Goal: Task Accomplishment & Management: Use online tool/utility

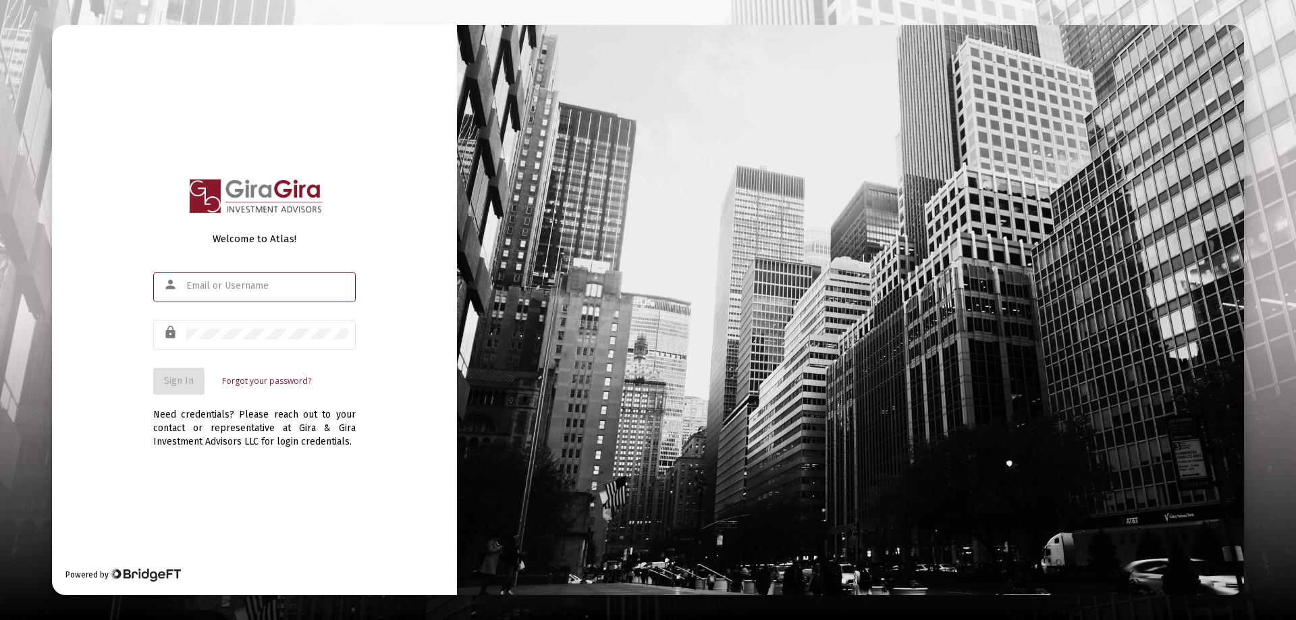
click at [218, 290] on input "text" at bounding box center [267, 286] width 162 height 11
type input "[PERSON_NAME][EMAIL_ADDRESS][DOMAIN_NAME]"
click at [183, 373] on button "Sign In" at bounding box center [178, 381] width 51 height 27
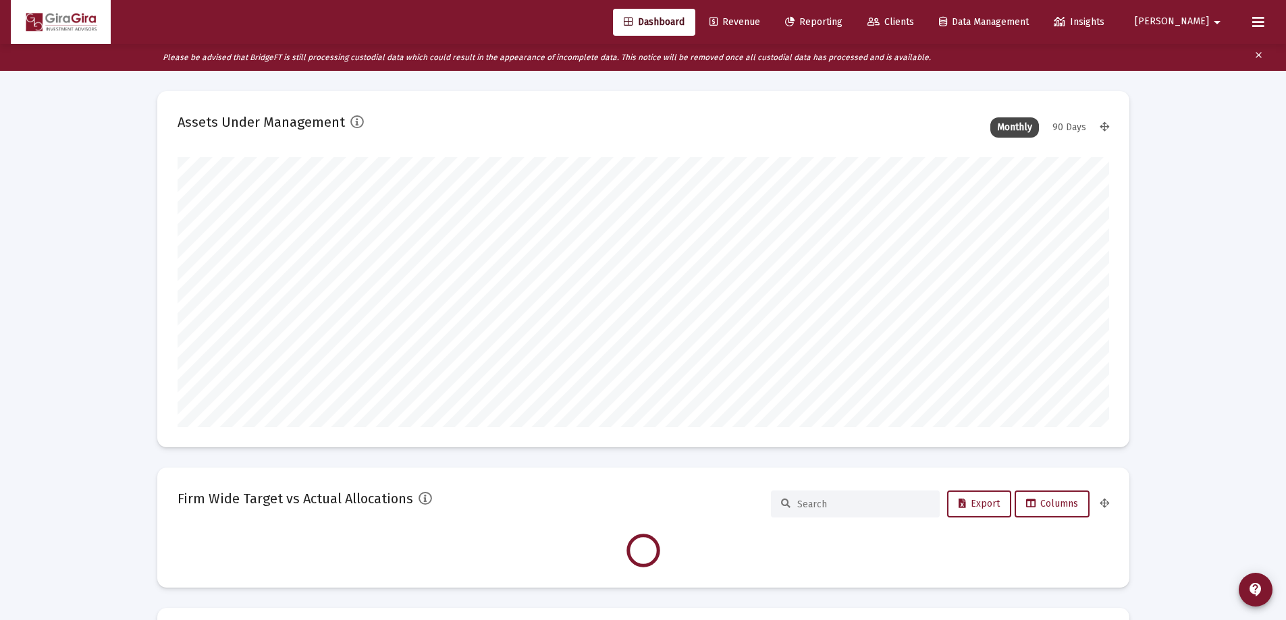
scroll to position [270, 931]
click at [842, 22] on span "Reporting" at bounding box center [813, 21] width 57 height 11
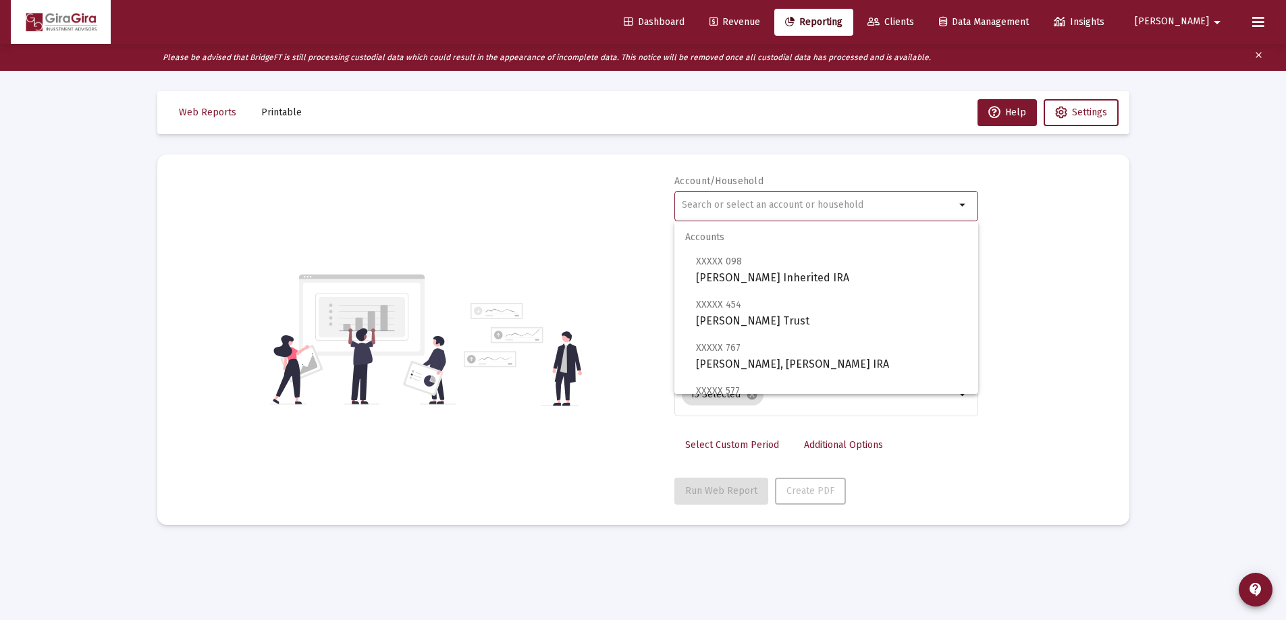
click at [711, 205] on input "text" at bounding box center [818, 205] width 273 height 11
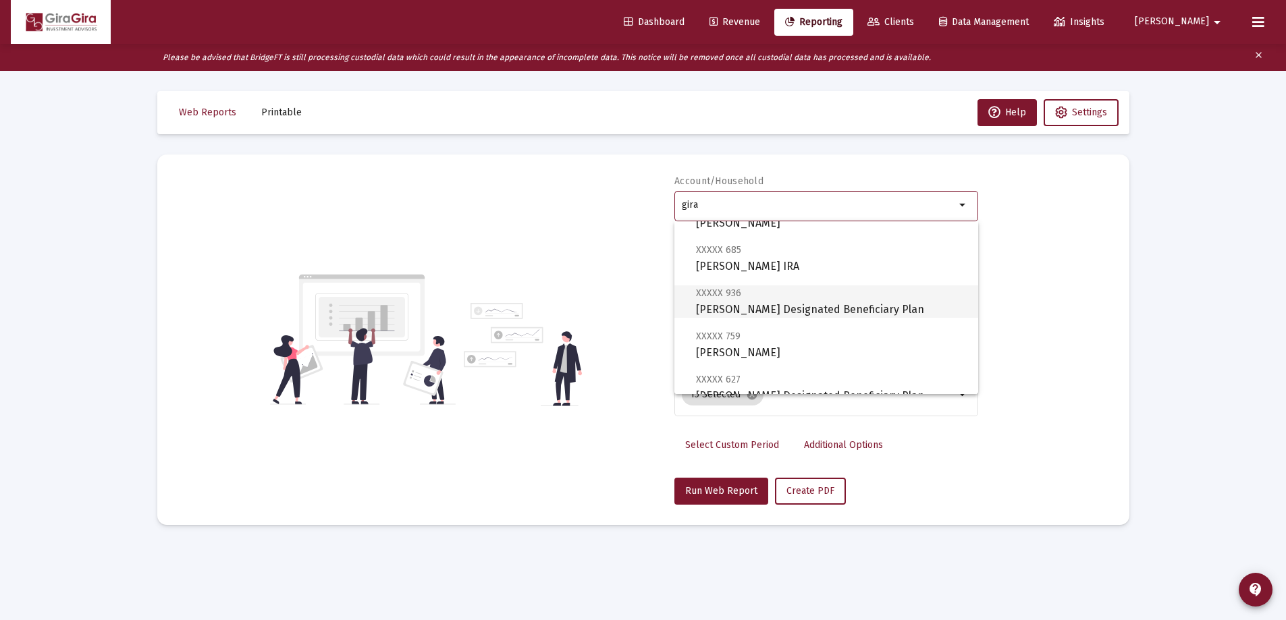
scroll to position [337, 0]
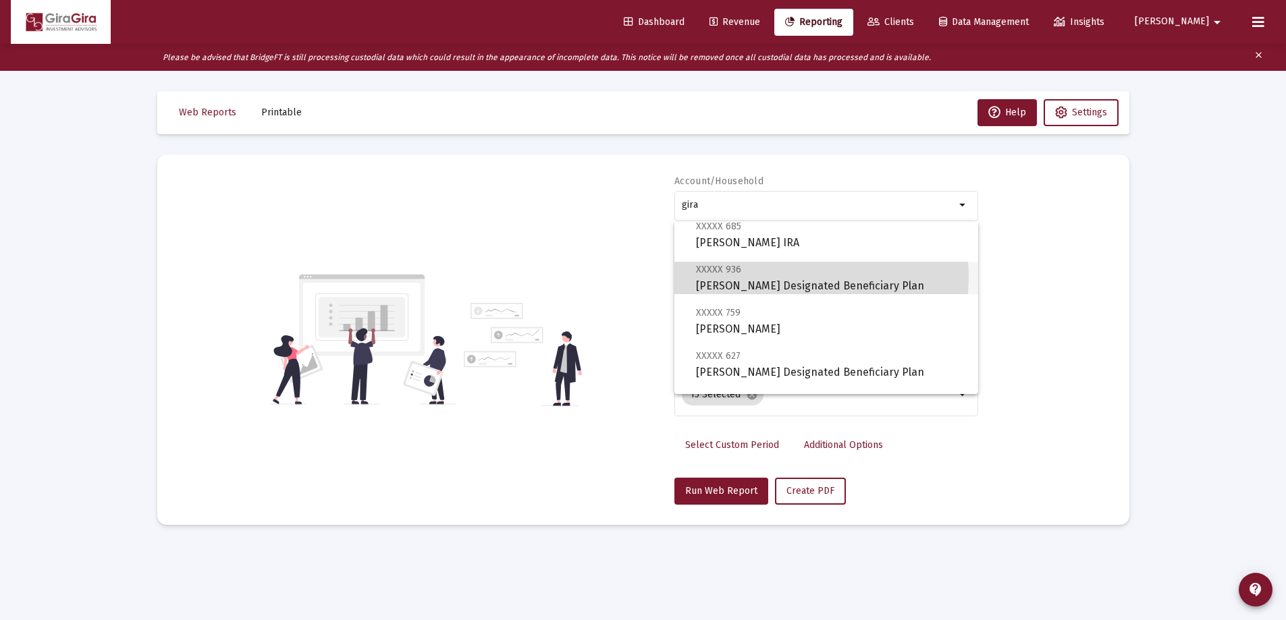
click at [793, 277] on span "XXXXX 936 [PERSON_NAME] Designated Beneficiary Plan" at bounding box center [831, 277] width 271 height 33
type input "[PERSON_NAME] Designated Beneficiary Plan"
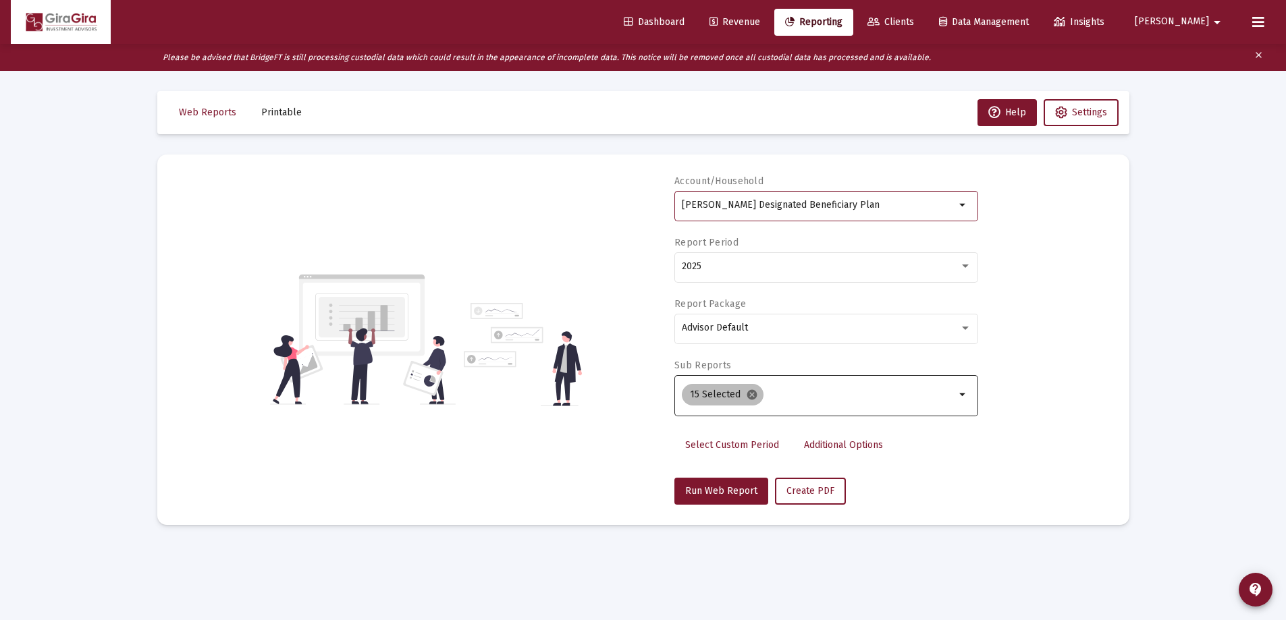
click at [746, 391] on mat-icon "cancel" at bounding box center [752, 395] width 12 height 12
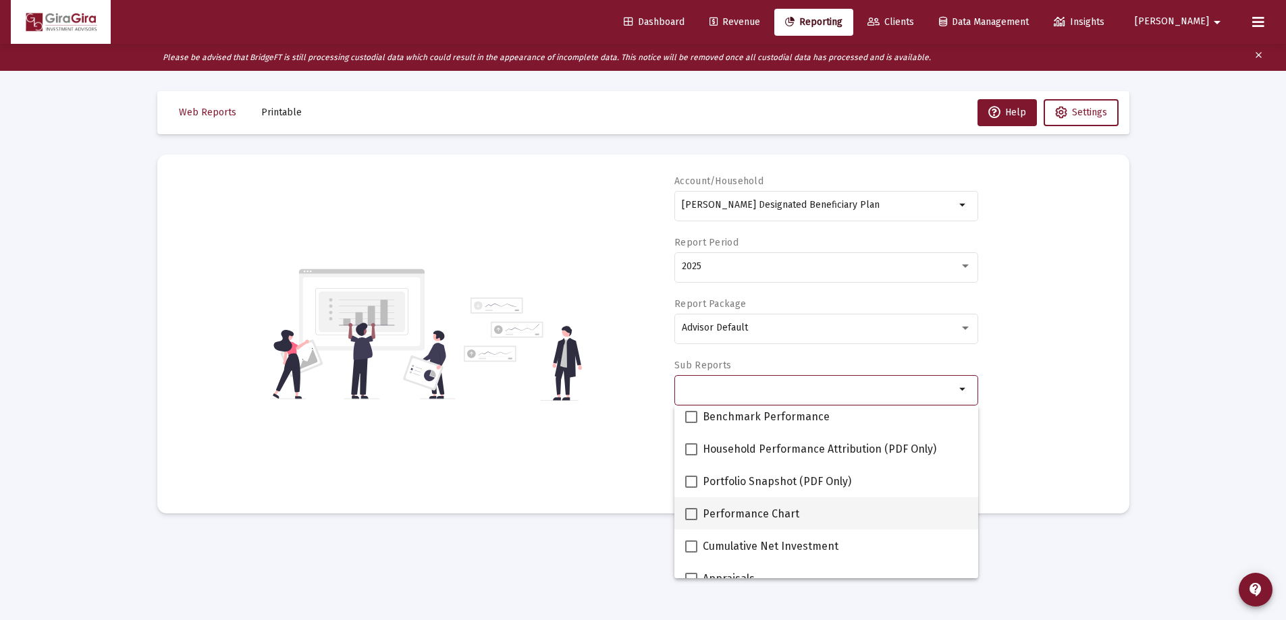
scroll to position [135, 0]
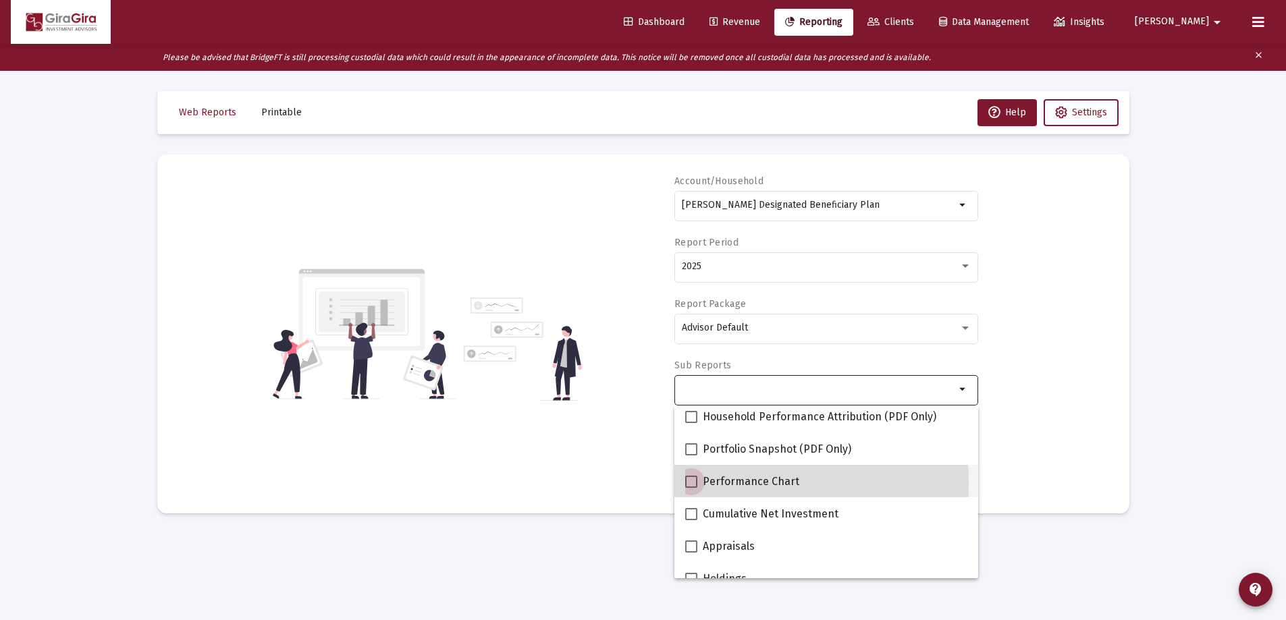
click at [696, 483] on span at bounding box center [691, 482] width 12 height 12
click at [691, 488] on input "Performance Chart" at bounding box center [690, 488] width 1 height 1
checkbox input "true"
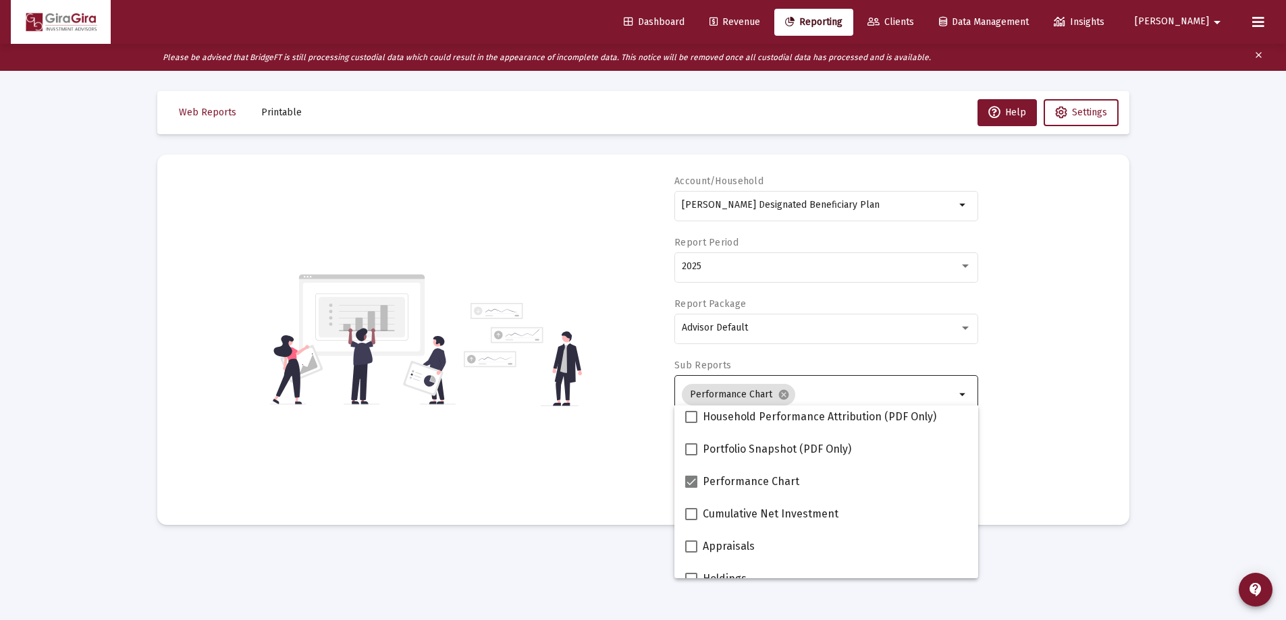
click at [1028, 448] on div "Account/Household [PERSON_NAME] Designated Beneficiary Plan arrow_drop_down Rep…" at bounding box center [642, 340] width 931 height 330
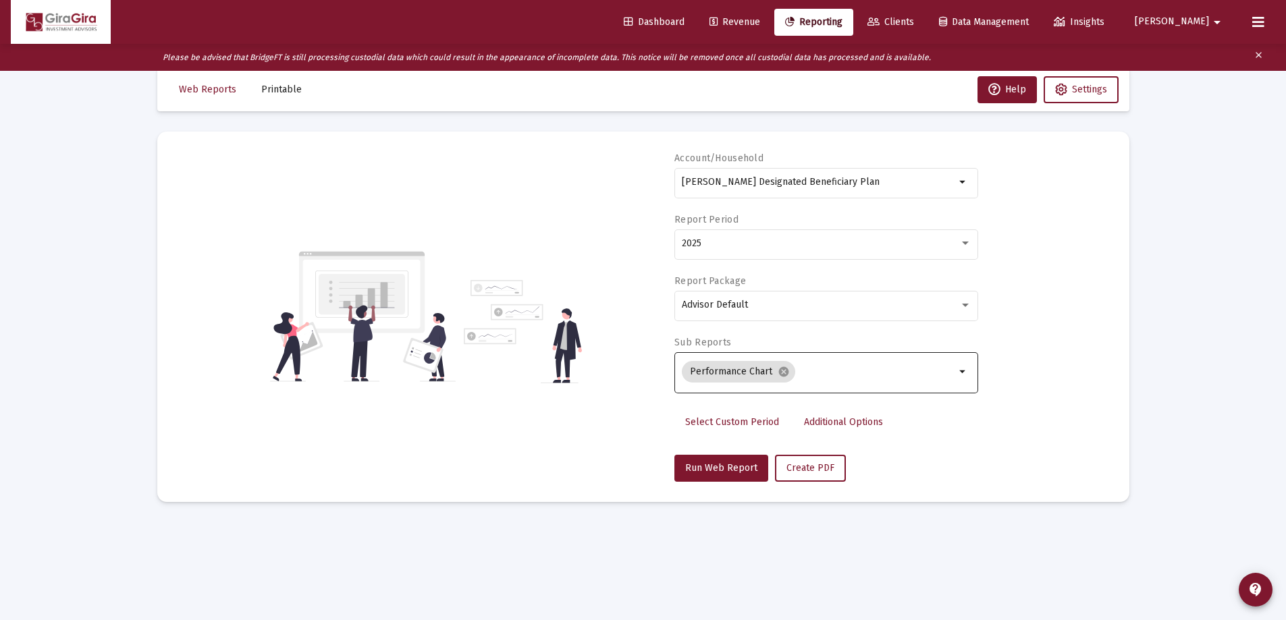
scroll to position [27, 0]
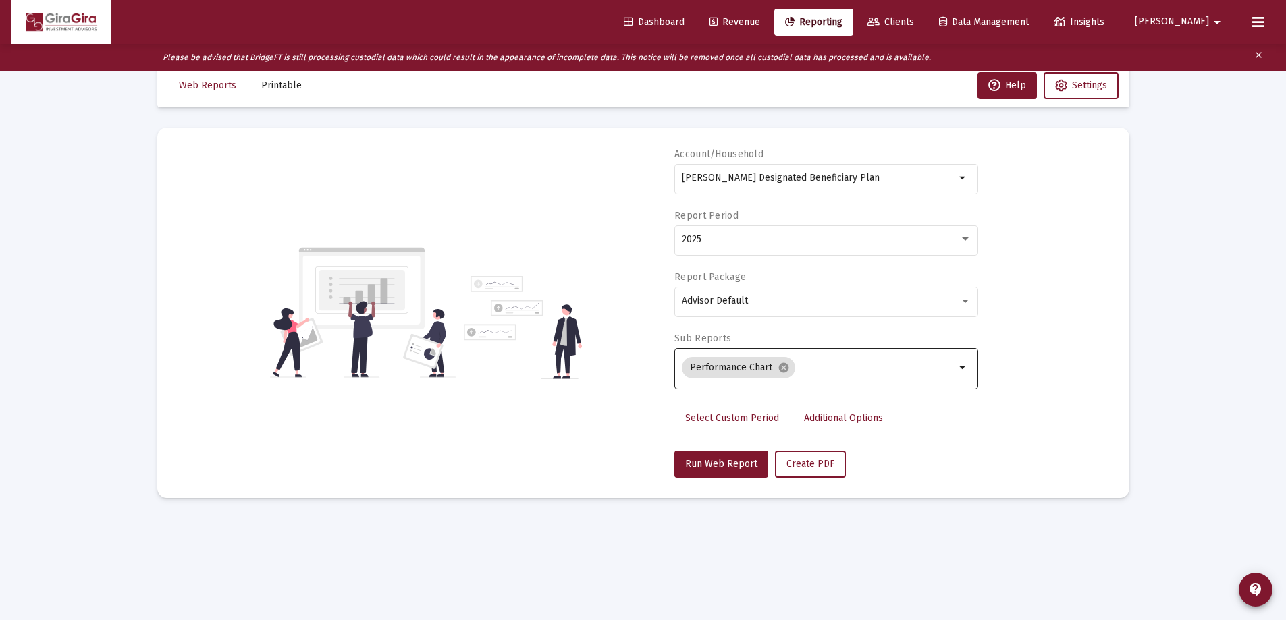
click at [852, 417] on span "Additional Options" at bounding box center [843, 417] width 79 height 11
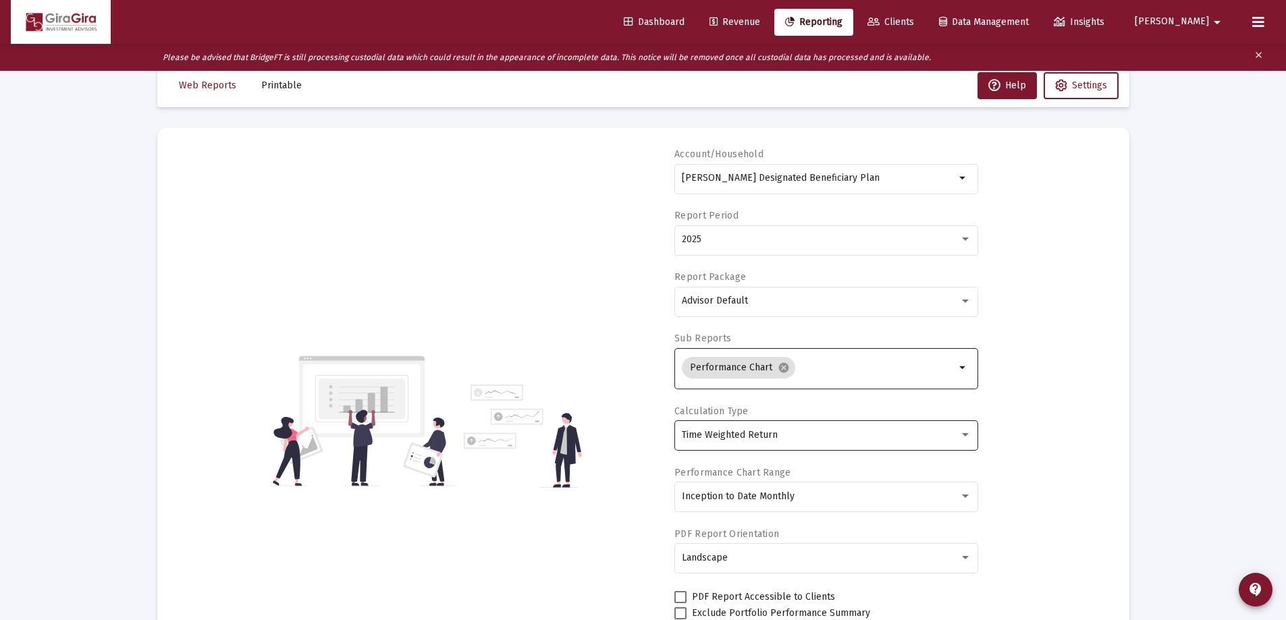
click at [779, 437] on div "Time Weighted Return" at bounding box center [820, 435] width 277 height 11
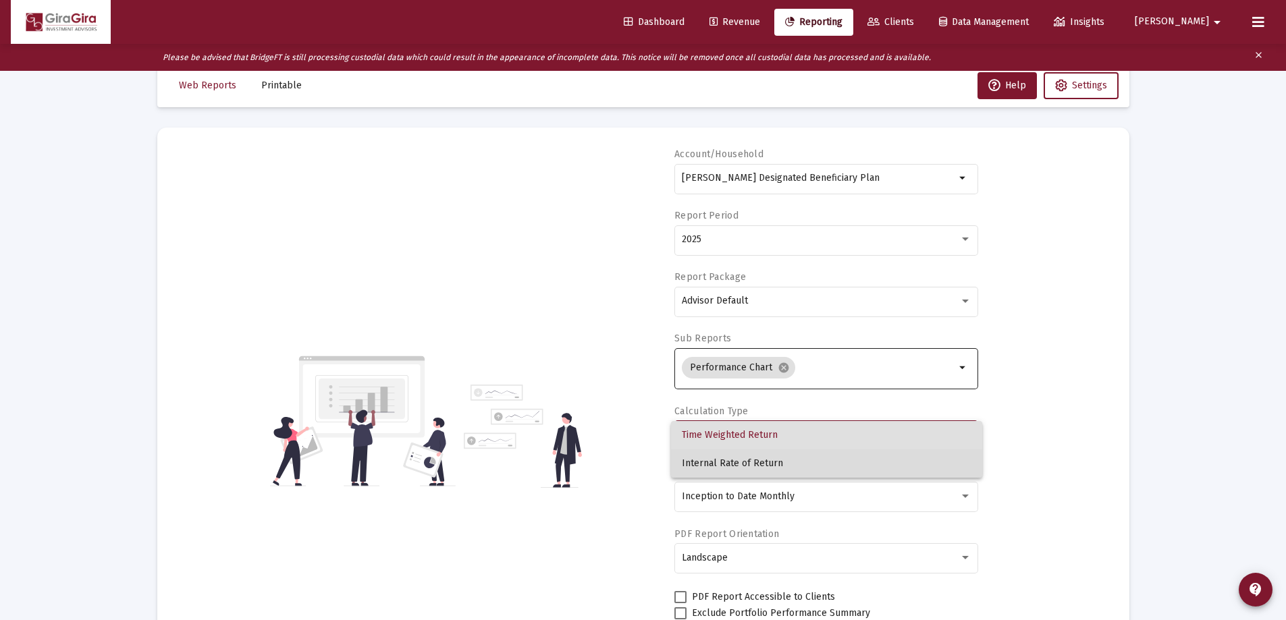
click at [768, 460] on span "Internal Rate of Return" at bounding box center [827, 463] width 290 height 28
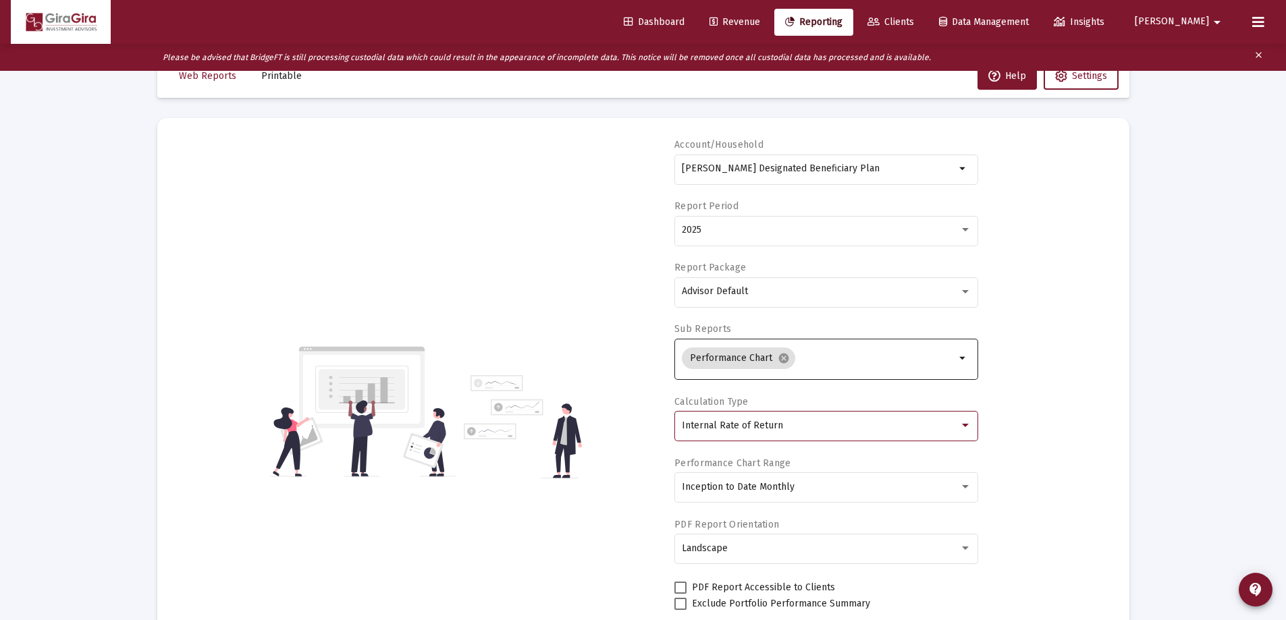
scroll to position [142, 0]
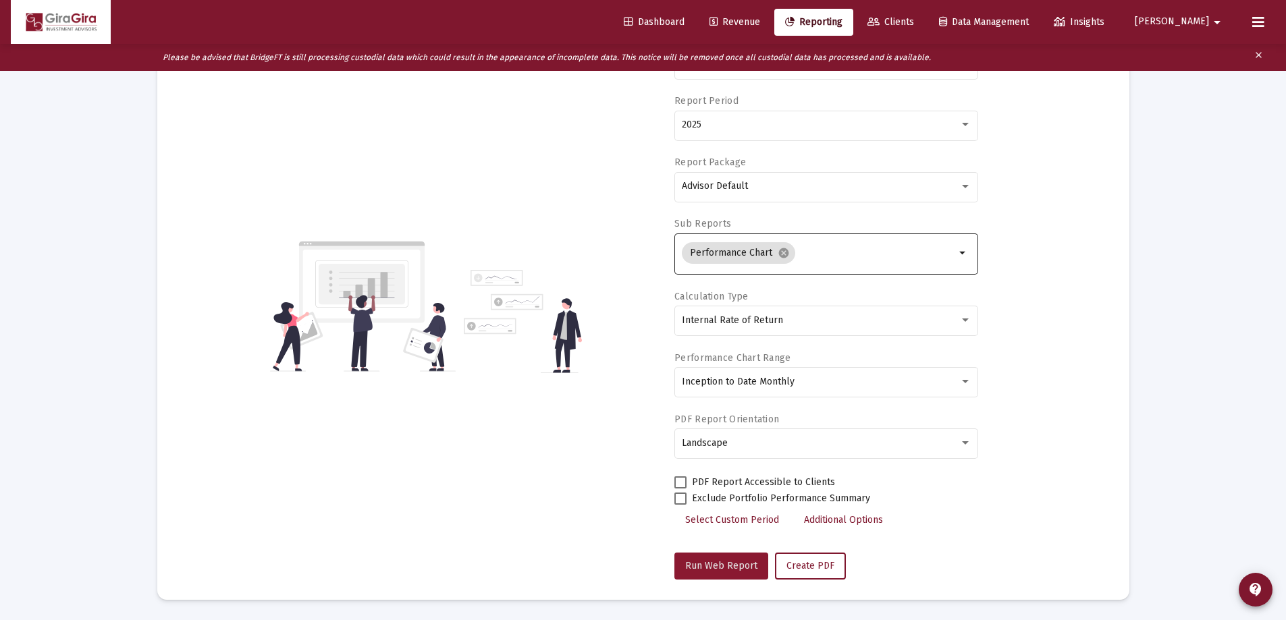
click at [732, 560] on span "Run Web Report" at bounding box center [721, 565] width 72 height 11
select select "View all"
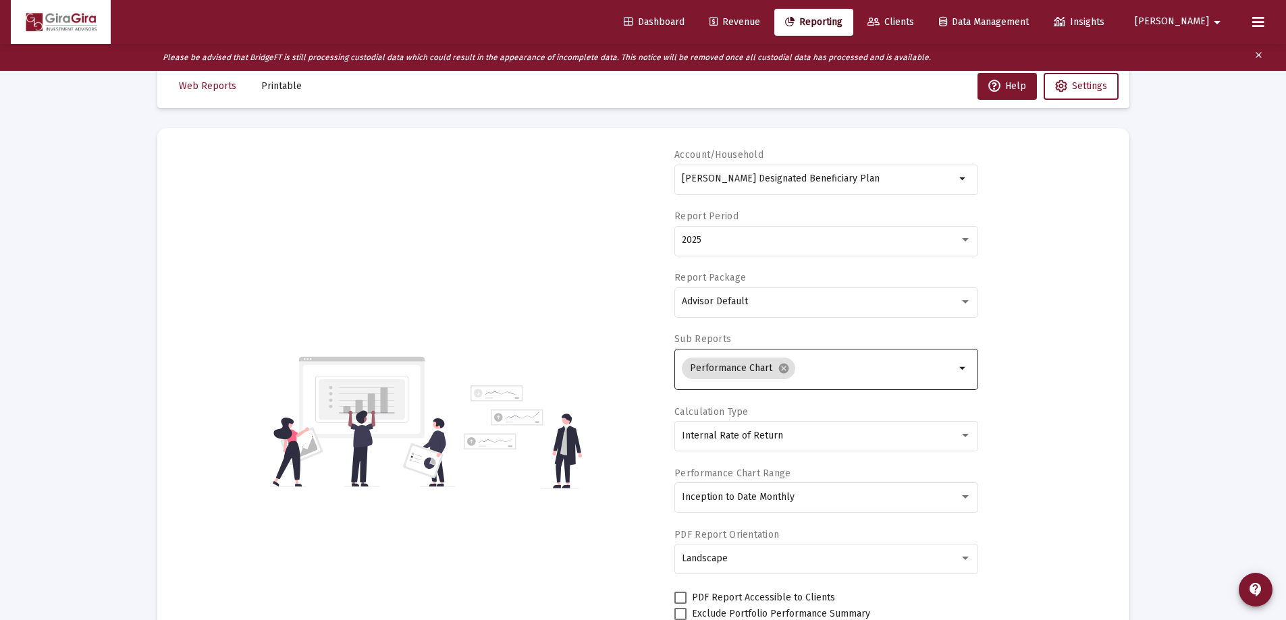
scroll to position [0, 0]
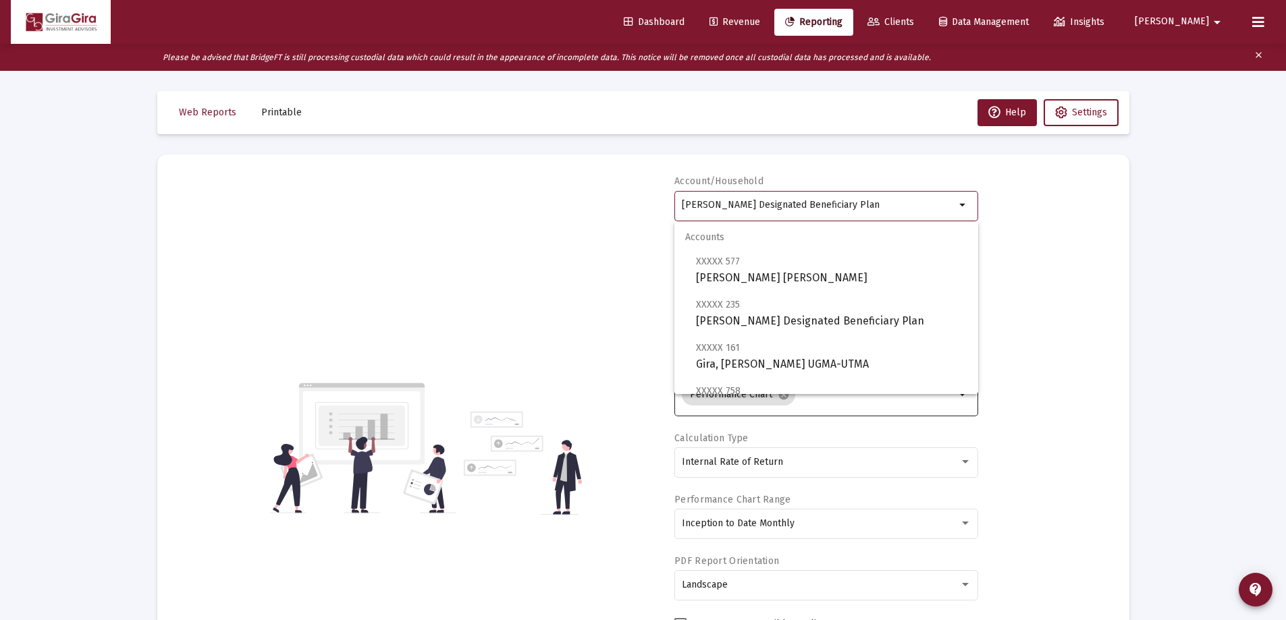
drag, startPoint x: 683, startPoint y: 202, endPoint x: 1118, endPoint y: 231, distance: 435.6
click at [1118, 231] on mat-card "Account/Household [PERSON_NAME] Designated Beneficiary Plan arrow_drop_down Rep…" at bounding box center [643, 448] width 972 height 587
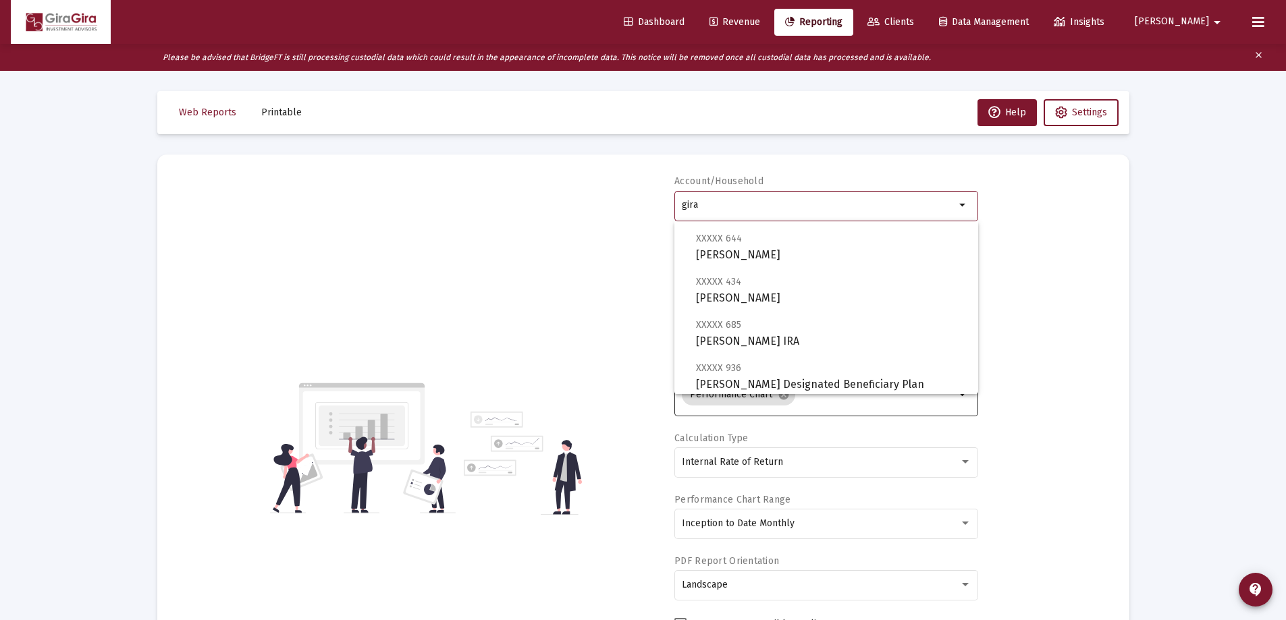
scroll to position [270, 0]
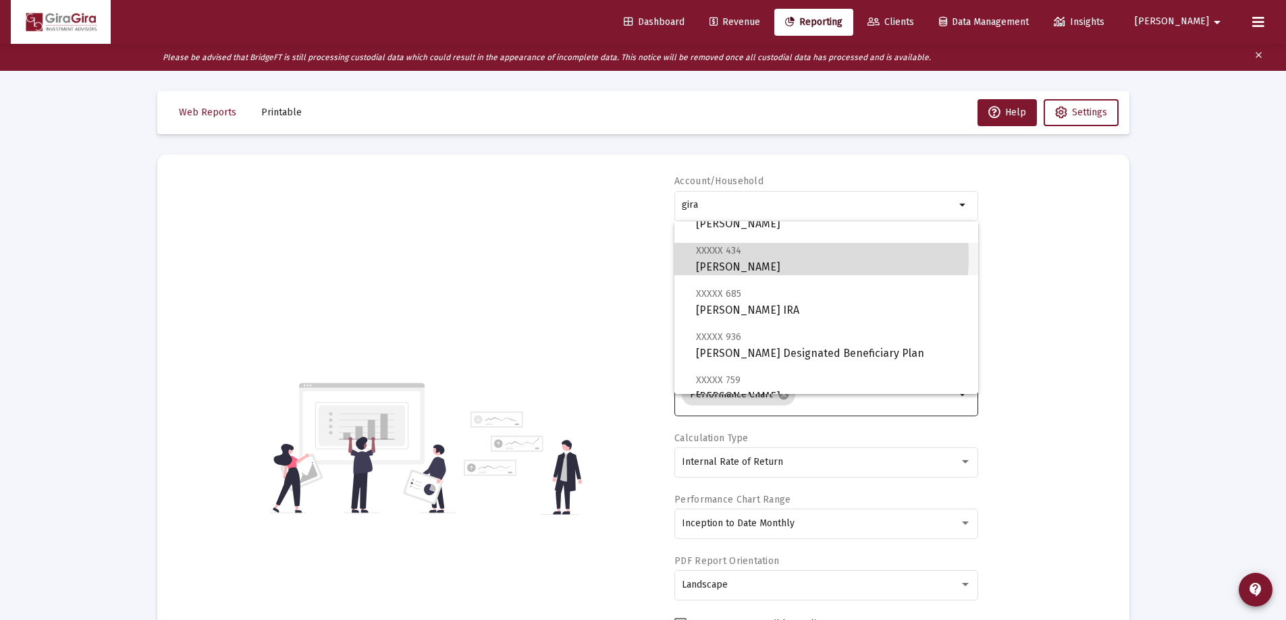
click at [731, 257] on span "XXXXX 434 [PERSON_NAME]" at bounding box center [831, 258] width 271 height 33
type input "[PERSON_NAME]"
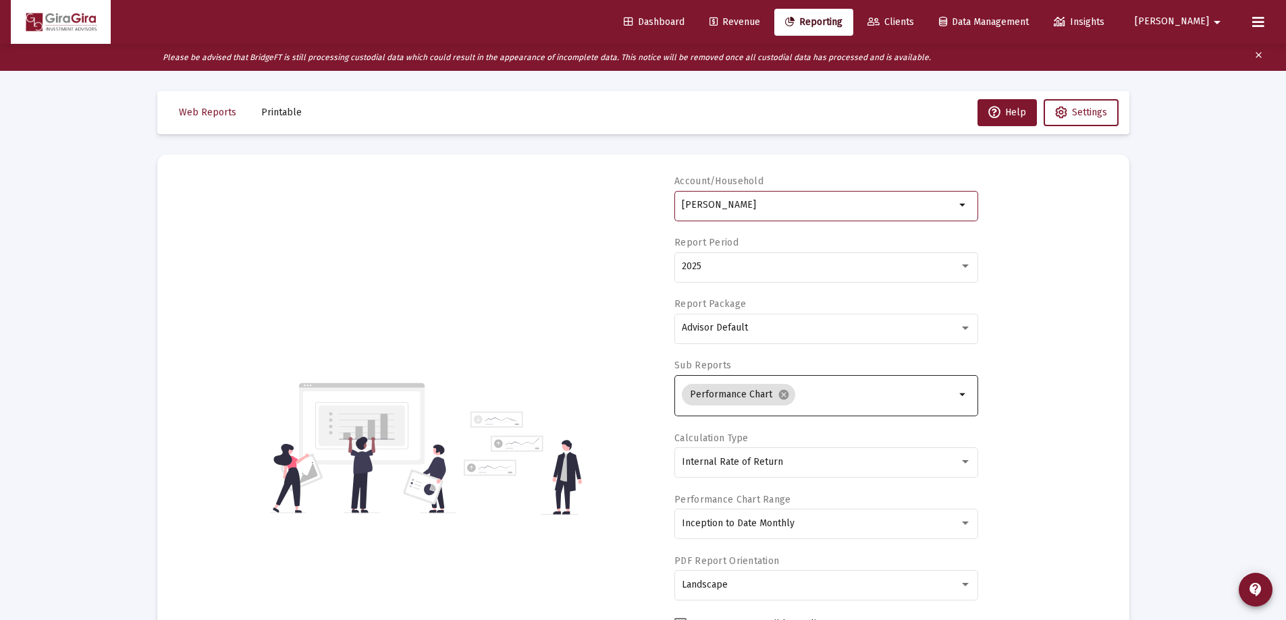
scroll to position [135, 0]
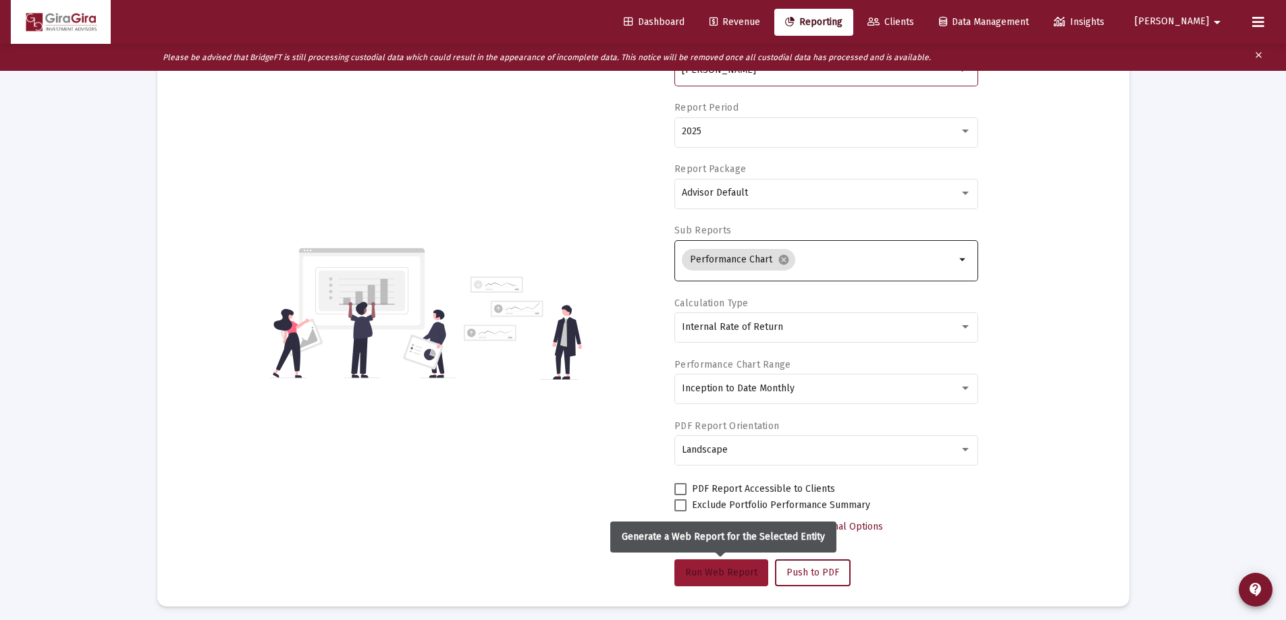
click at [732, 572] on span "Run Web Report" at bounding box center [721, 572] width 72 height 11
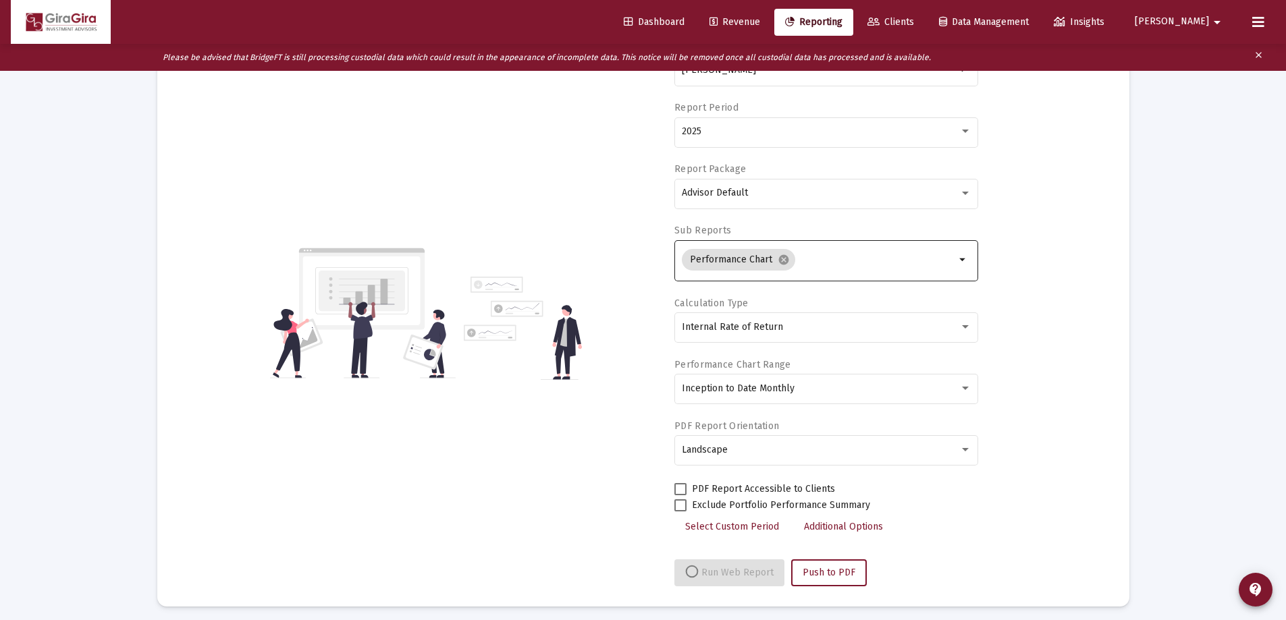
select select "View all"
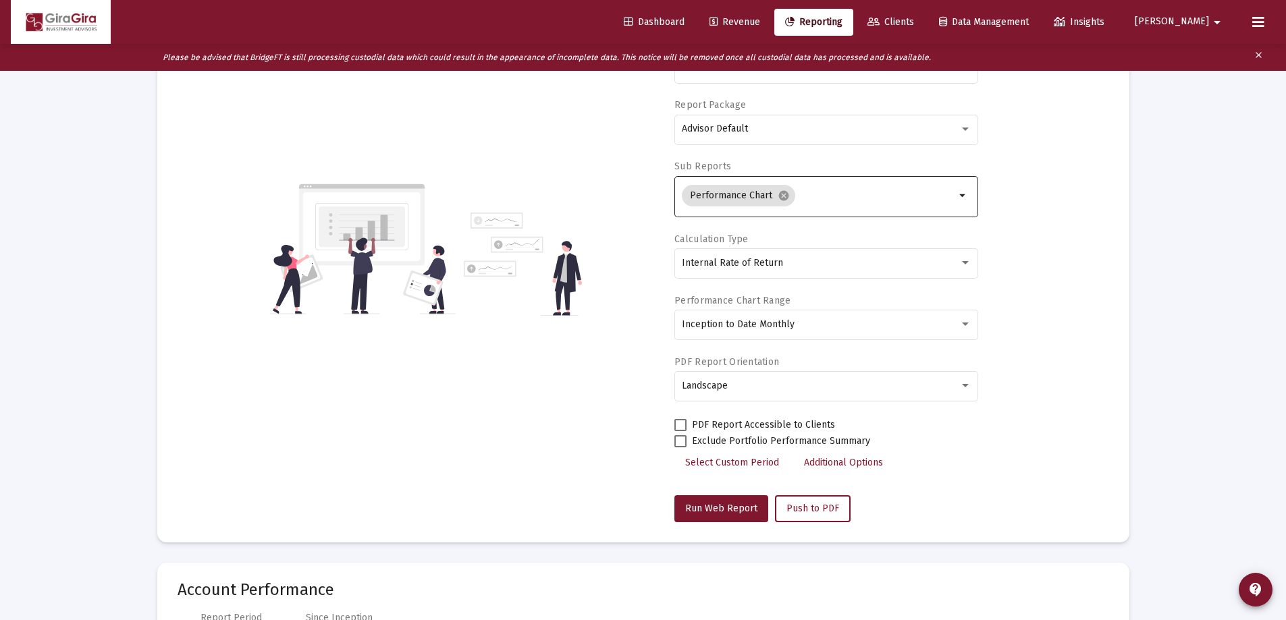
scroll to position [0, 0]
